Goal: Check status

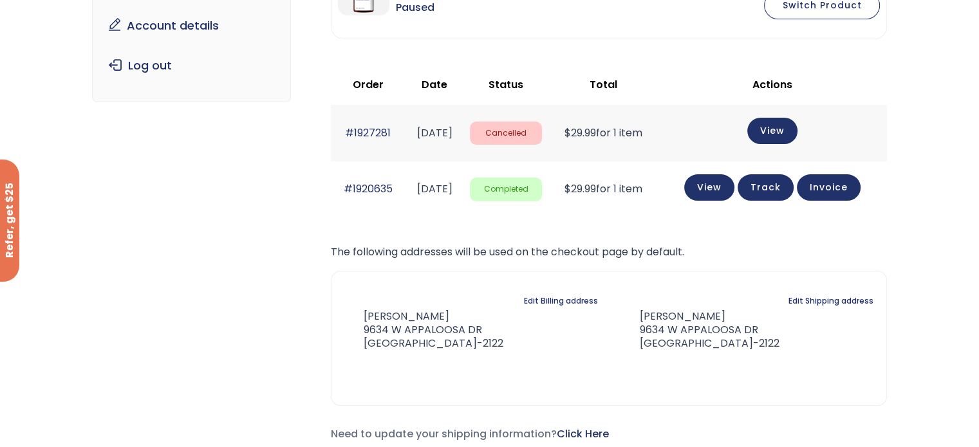
scroll to position [193, 0]
click at [793, 134] on link "View" at bounding box center [772, 129] width 50 height 26
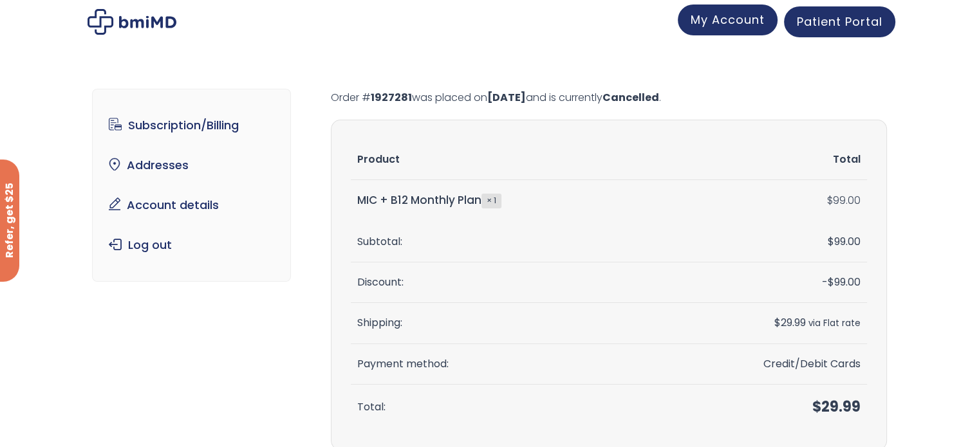
click at [727, 23] on span "My Account" at bounding box center [727, 20] width 74 height 16
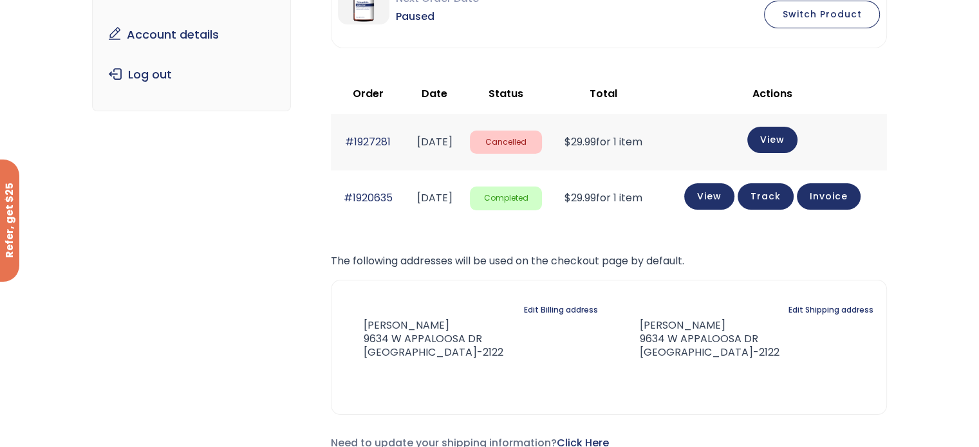
scroll to position [225, 0]
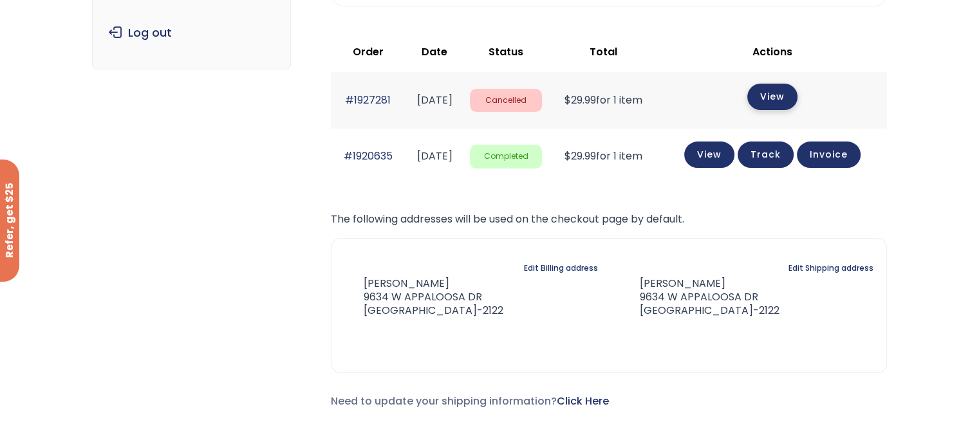
click at [787, 99] on link "View" at bounding box center [772, 97] width 50 height 26
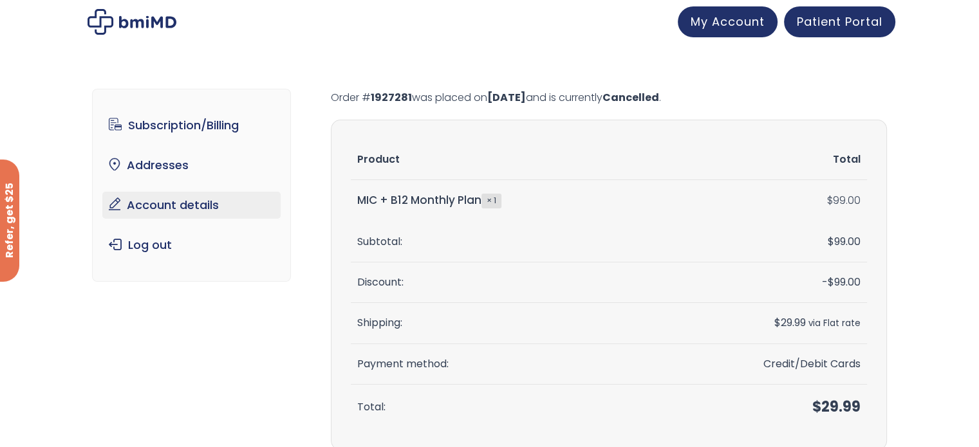
click at [164, 208] on link "Account details" at bounding box center [191, 205] width 178 height 27
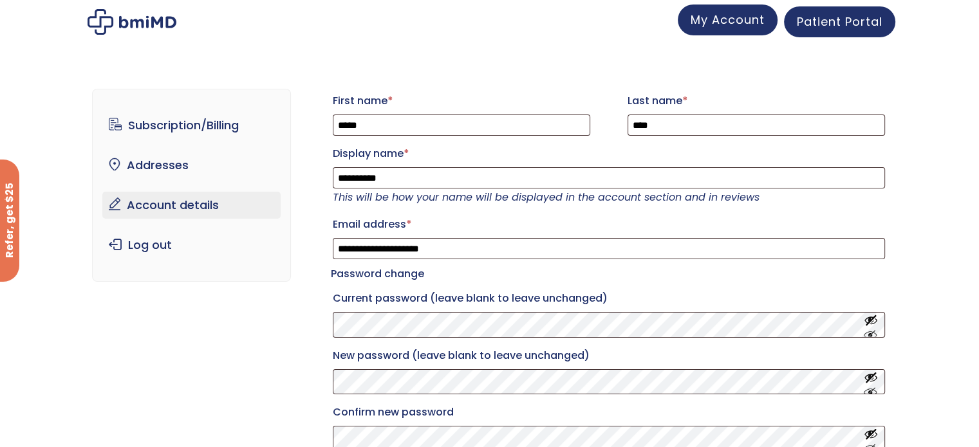
click at [738, 19] on span "My Account" at bounding box center [727, 20] width 74 height 16
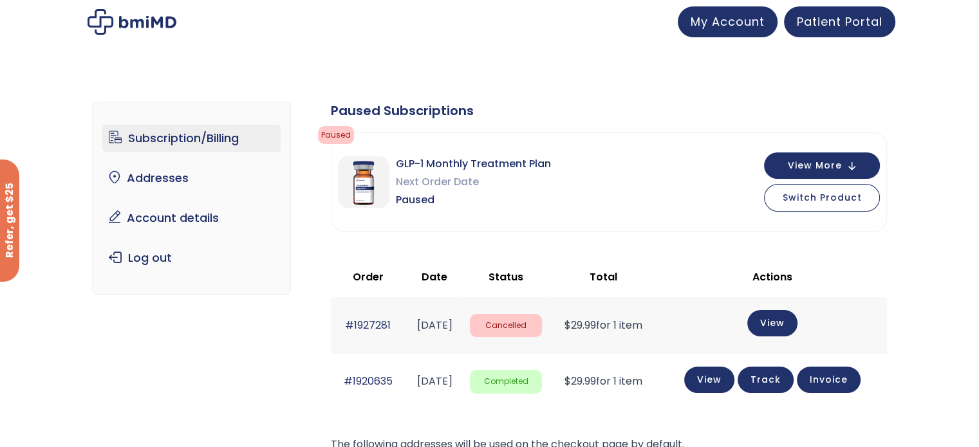
click at [452, 318] on time "[DATE]" at bounding box center [433, 325] width 35 height 15
click at [375, 324] on link "#1927281" at bounding box center [368, 325] width 46 height 15
